Goal: Navigation & Orientation: Find specific page/section

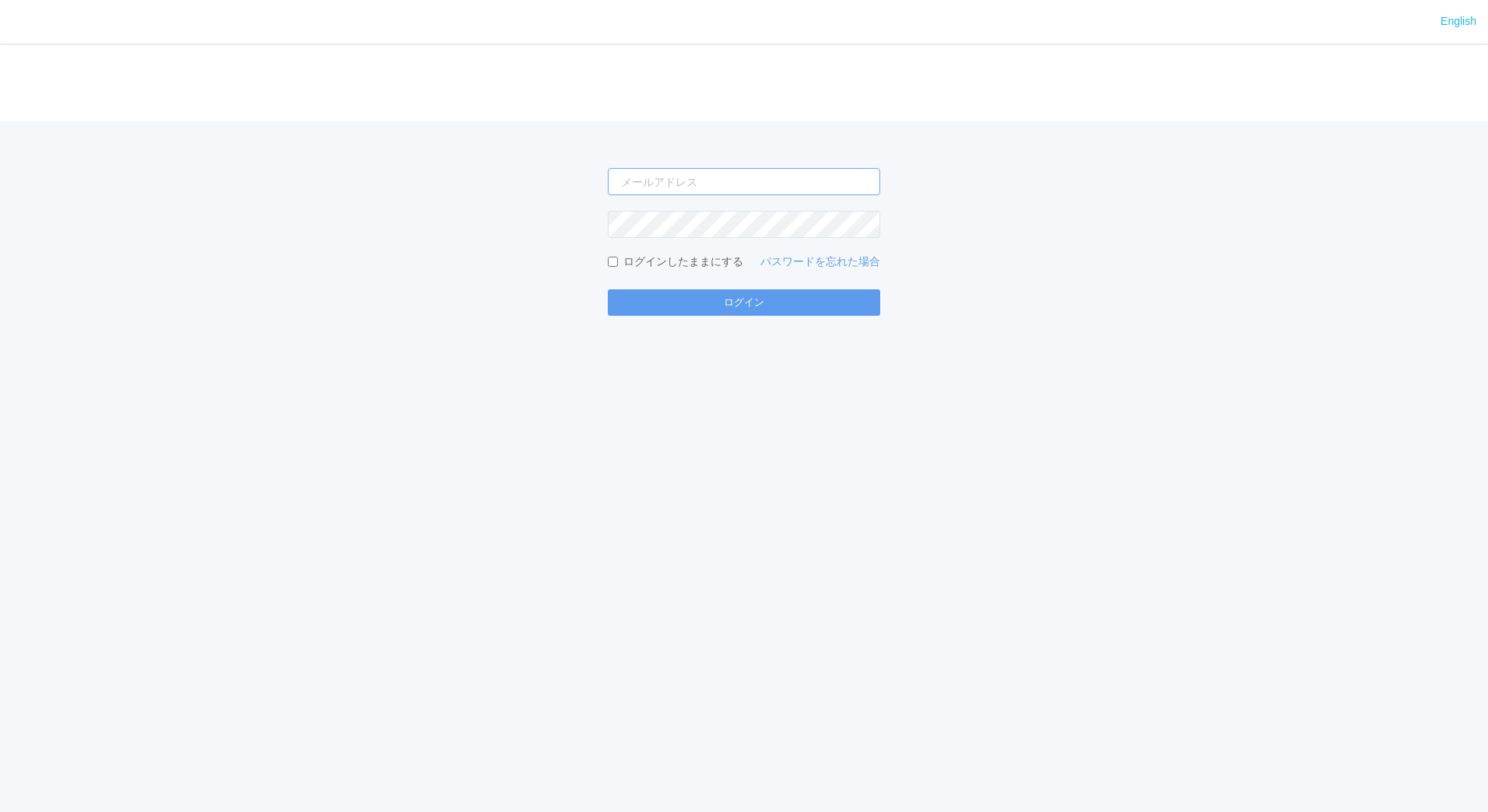
type input "[PERSON_NAME][EMAIL_ADDRESS][DOMAIN_NAME]"
click at [773, 174] on input "[PERSON_NAME][EMAIL_ADDRESS][DOMAIN_NAME]" at bounding box center [744, 181] width 273 height 27
type input "[EMAIL_ADDRESS][DOMAIN_NAME]"
click at [740, 297] on button "ログイン" at bounding box center [744, 302] width 273 height 26
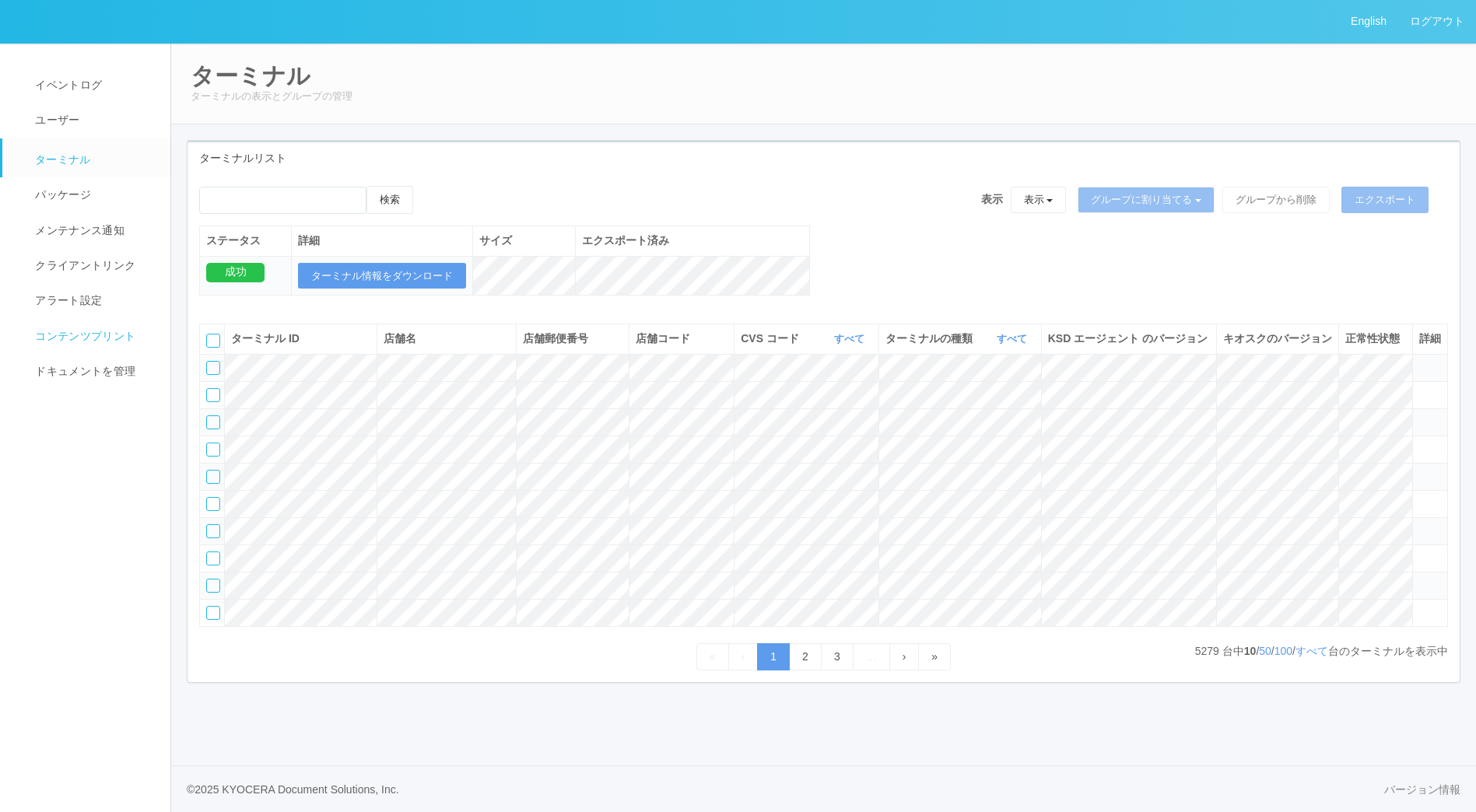
click at [84, 334] on span "コンテンツプリント" at bounding box center [84, 336] width 104 height 12
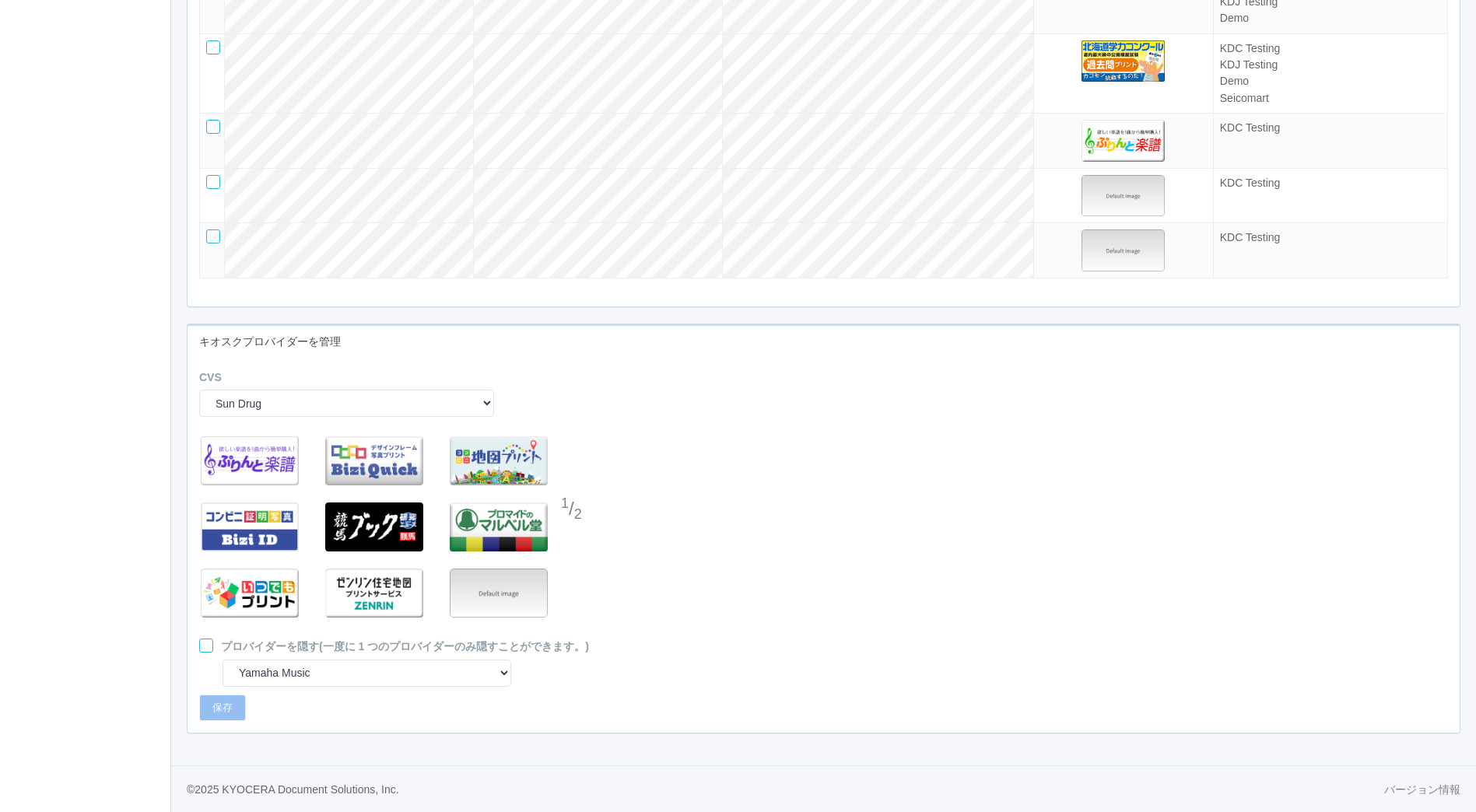
scroll to position [4220, 0]
click at [577, 533] on div at bounding box center [572, 541] width 24 height 31
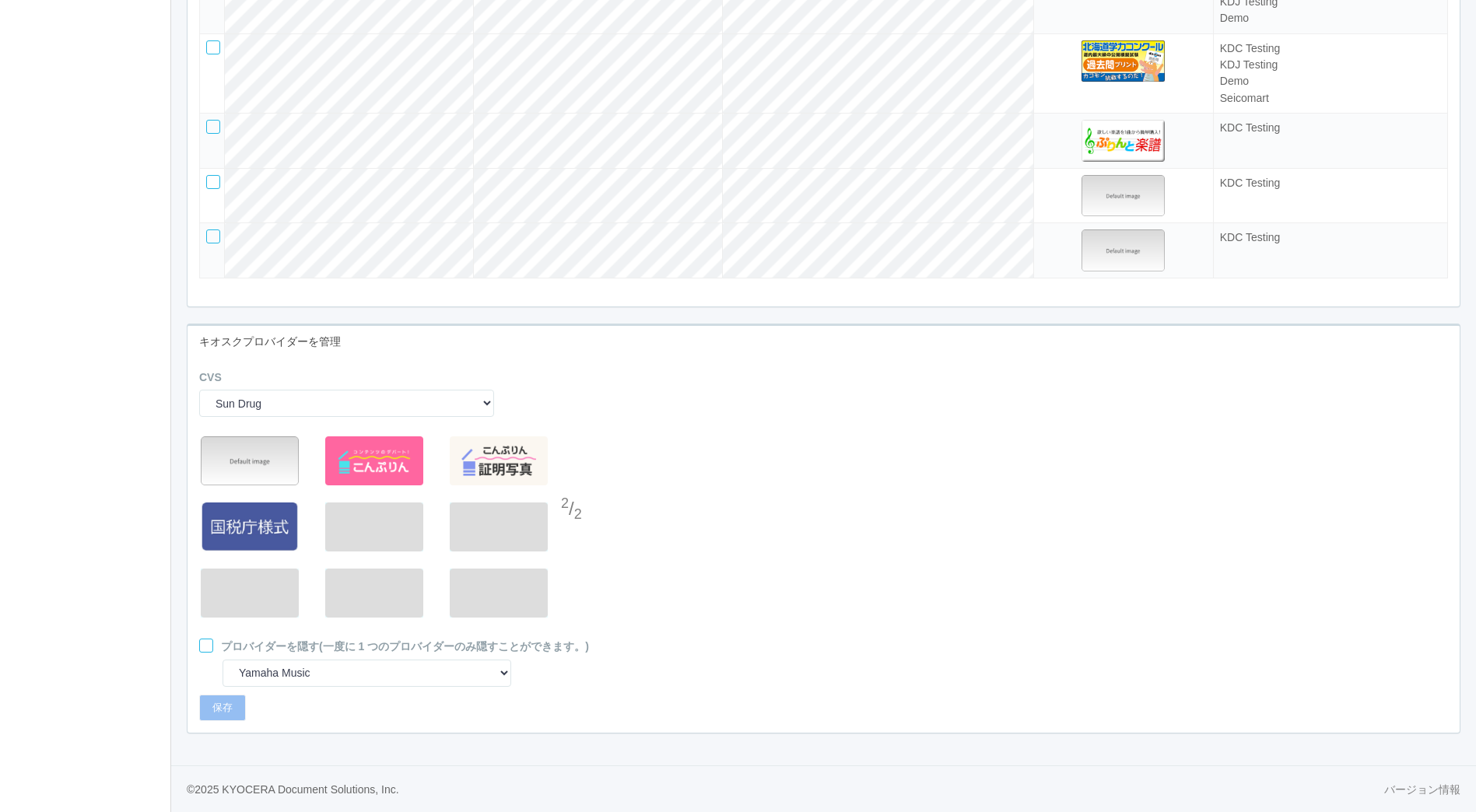
click at [575, 476] on div at bounding box center [572, 480] width 24 height 31
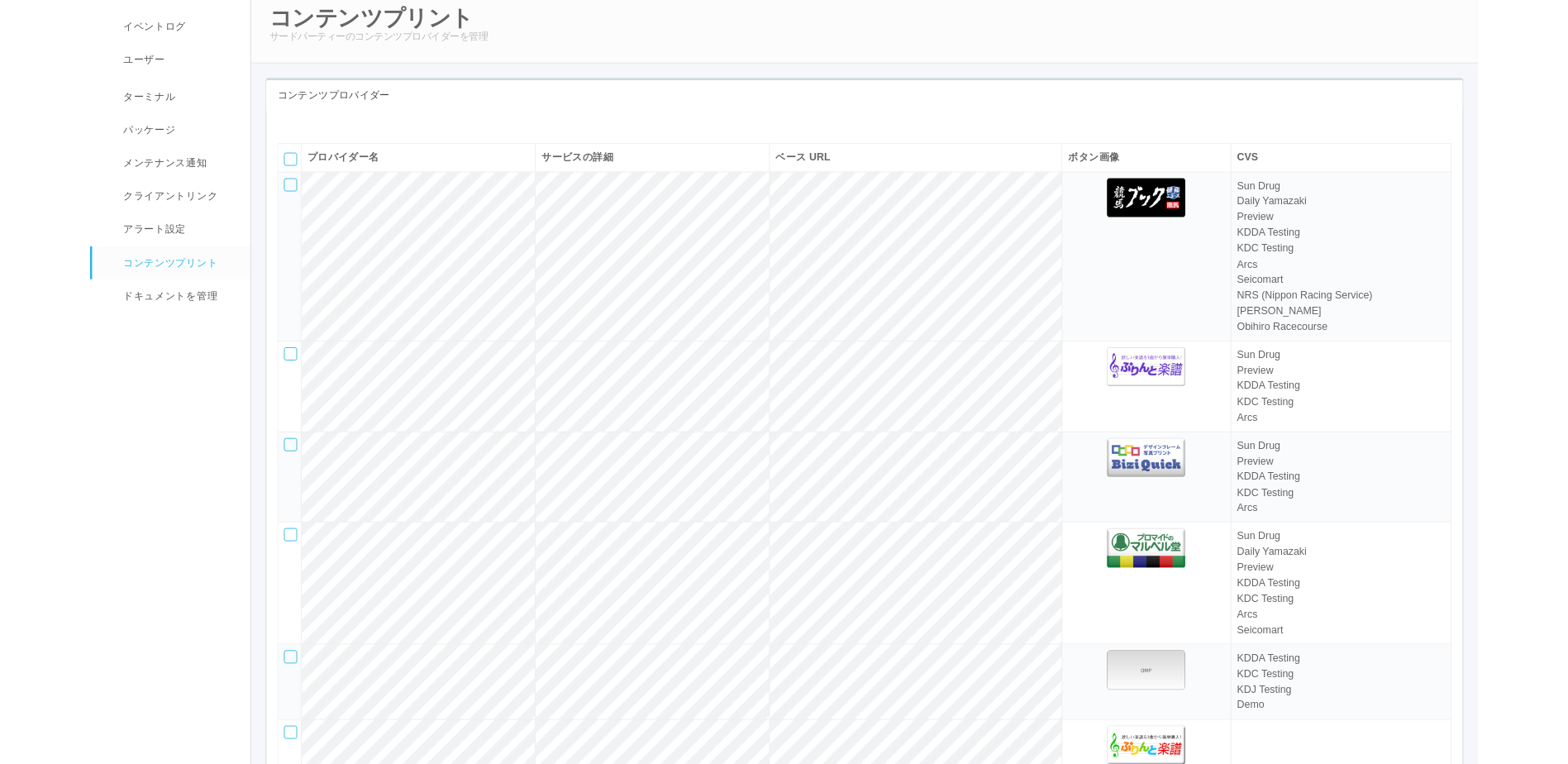
scroll to position [0, 0]
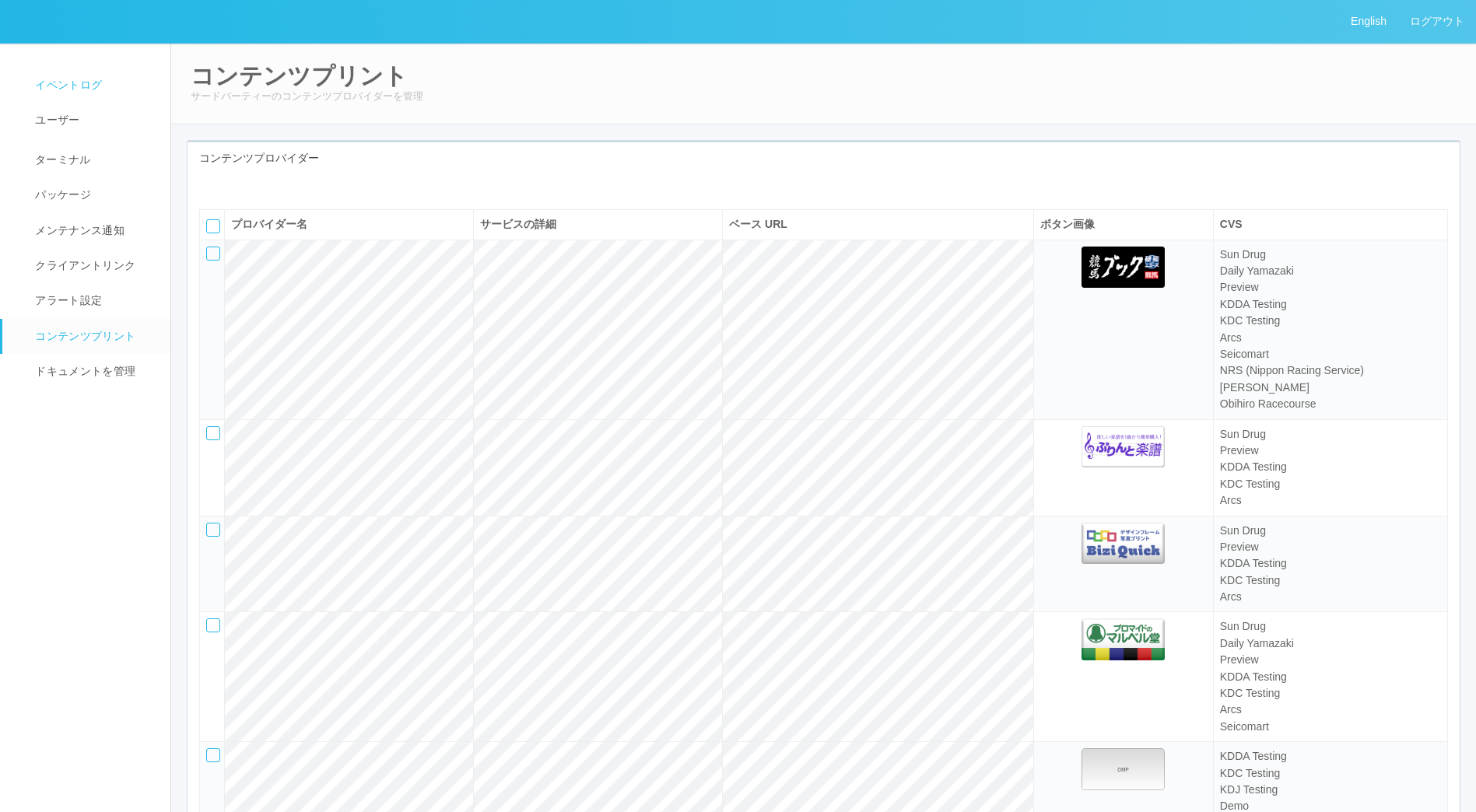
click at [79, 78] on span "イベントログ" at bounding box center [66, 84] width 71 height 12
